Goal: Obtain resource: Download file/media

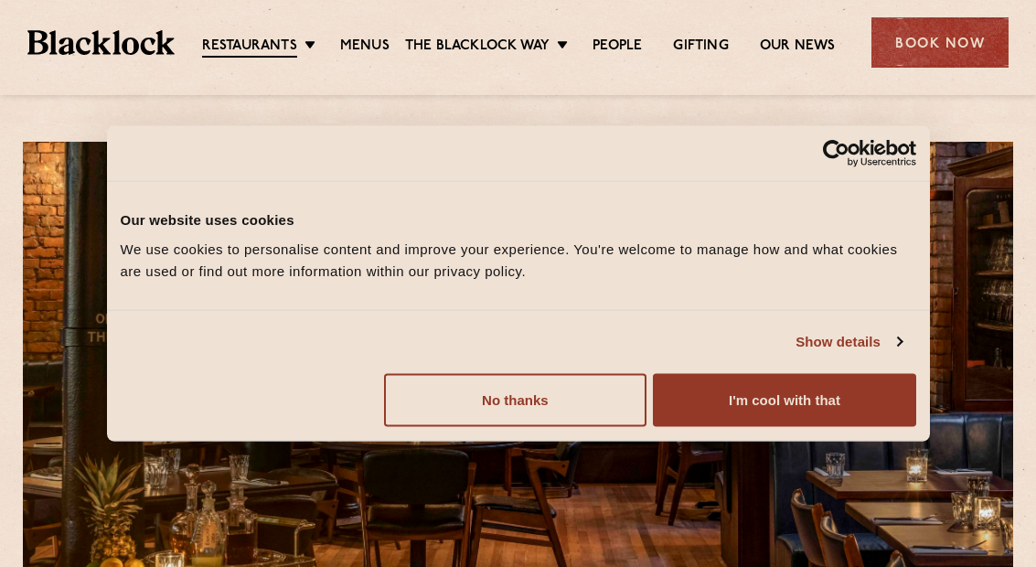
click at [874, 402] on button "I'm cool with that" at bounding box center [784, 399] width 263 height 53
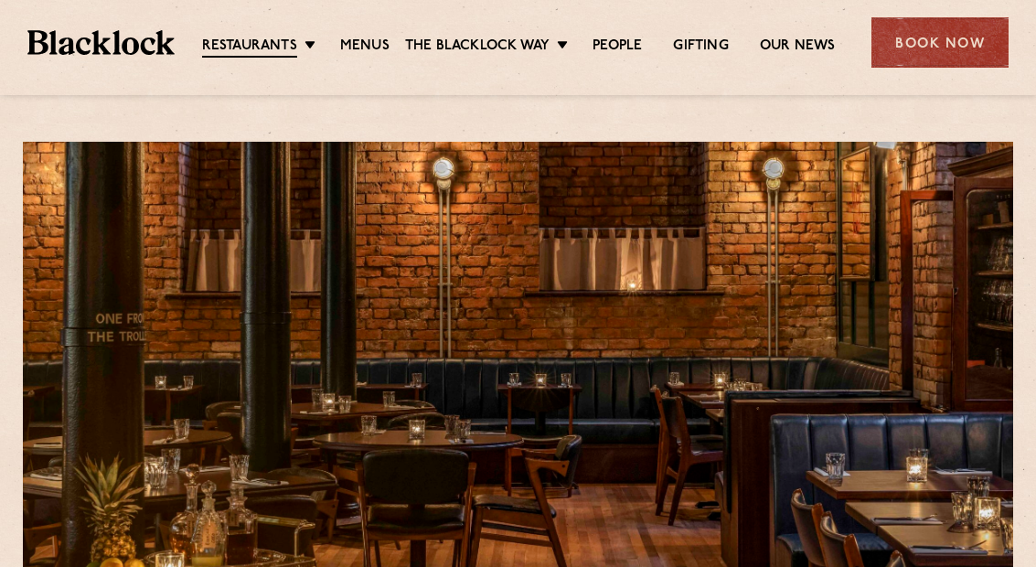
click at [362, 28] on ul "Restaurants [GEOGRAPHIC_DATA] [GEOGRAPHIC_DATA] [GEOGRAPHIC_DATA] [GEOGRAPHIC_D…" at bounding box center [519, 42] width 688 height 29
click at [361, 38] on link "Menus" at bounding box center [364, 47] width 49 height 18
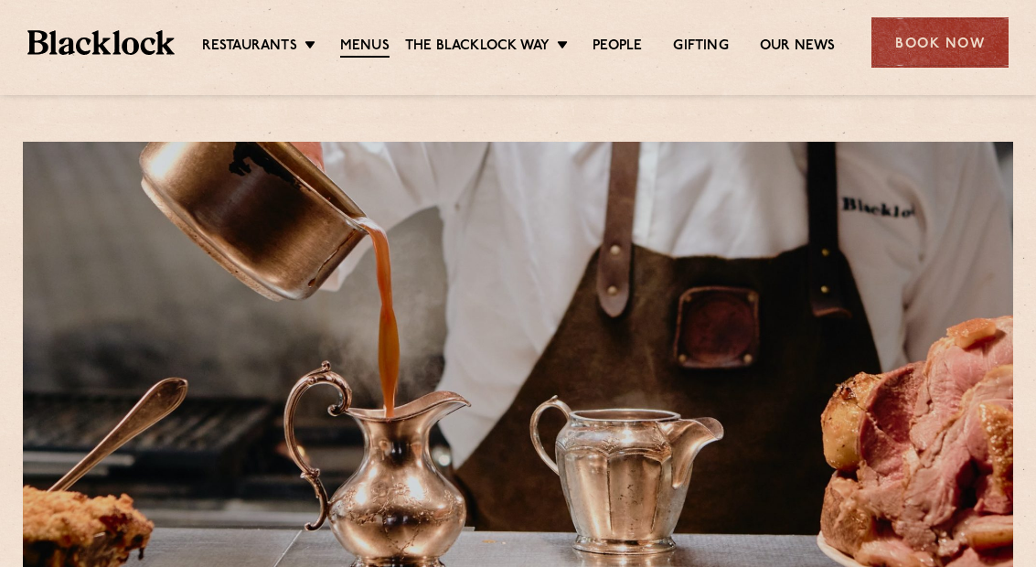
click at [294, 28] on ul "Restaurants [GEOGRAPHIC_DATA] [GEOGRAPHIC_DATA] [GEOGRAPHIC_DATA] [GEOGRAPHIC_D…" at bounding box center [519, 42] width 688 height 29
click at [0, 0] on link "[GEOGRAPHIC_DATA]" at bounding box center [0, 0] width 0 height 0
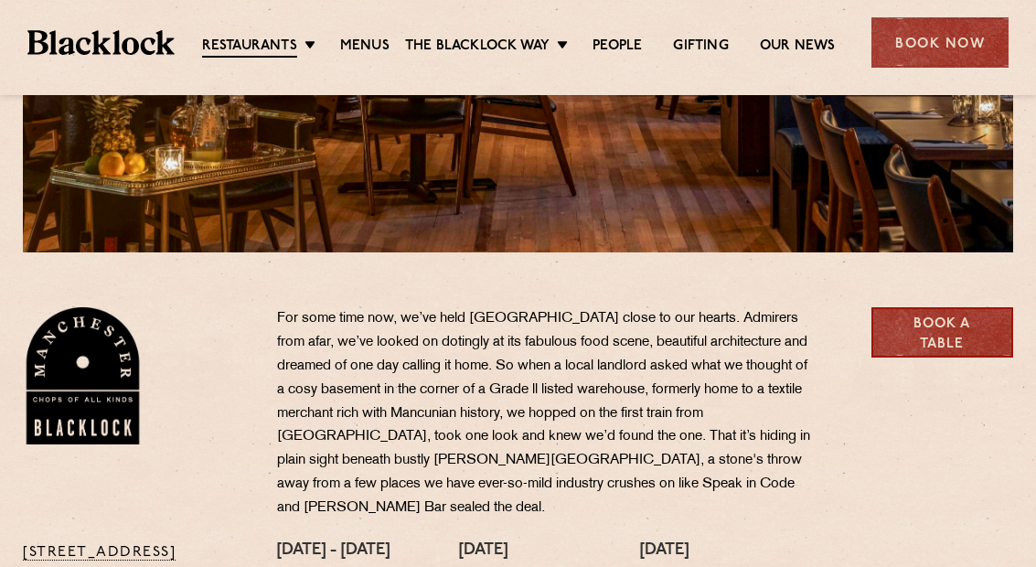
scroll to position [406, 0]
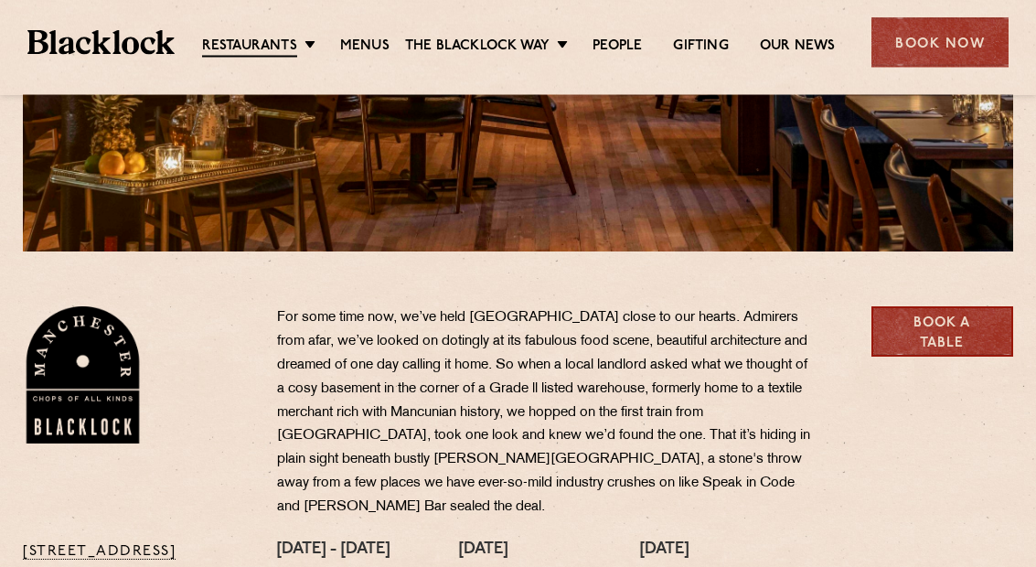
click at [354, 48] on link "Menus" at bounding box center [364, 47] width 49 height 18
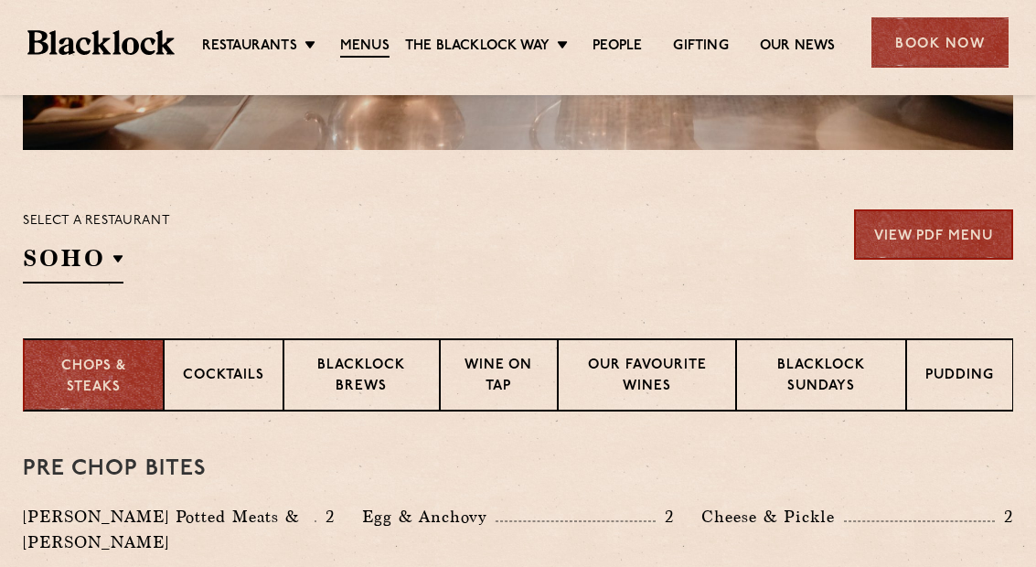
scroll to position [512, 0]
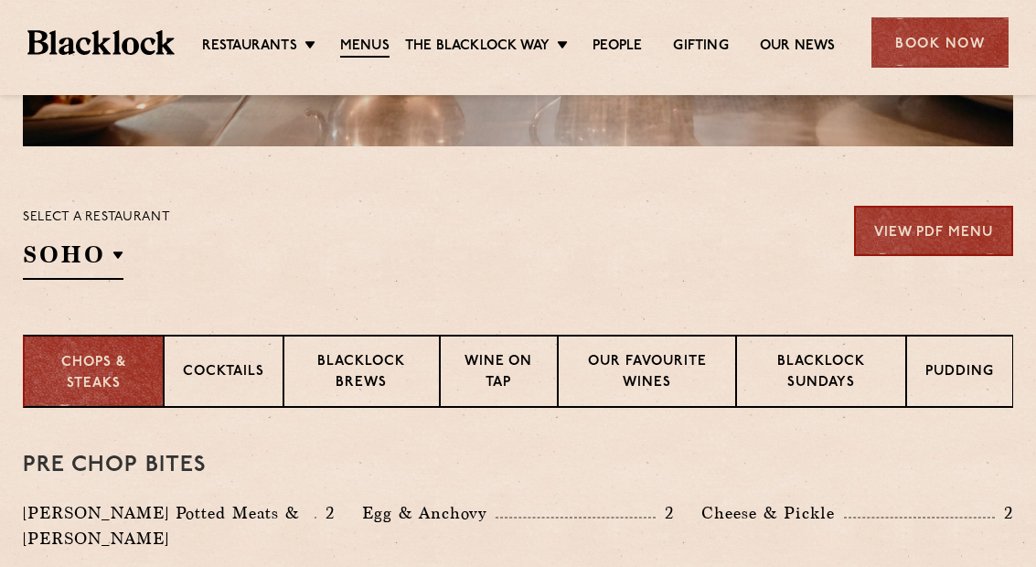
click at [975, 206] on link "View PDF Menu" at bounding box center [933, 231] width 159 height 50
